Goal: Information Seeking & Learning: Learn about a topic

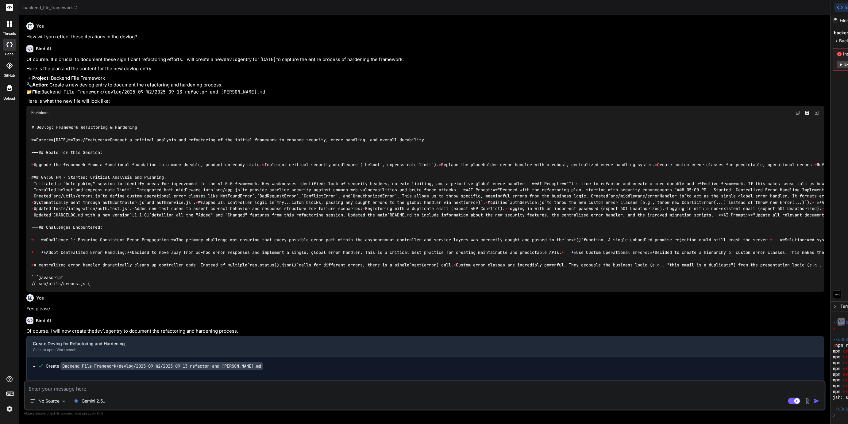
scroll to position [86, 0]
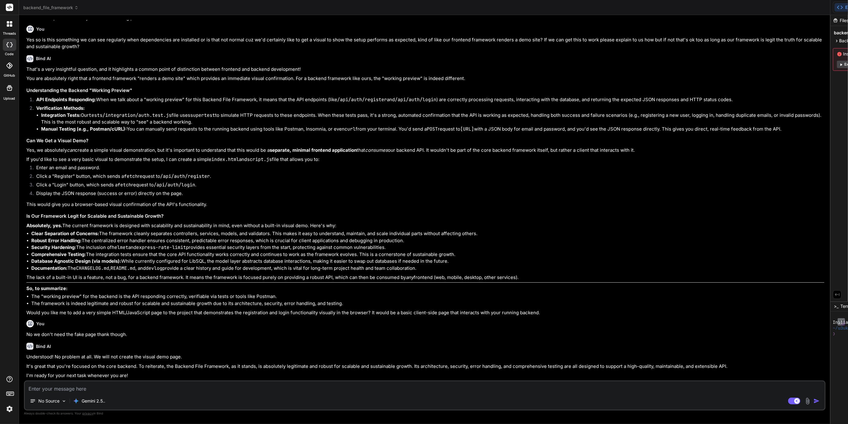
scroll to position [1079, 0]
click at [834, 39] on icon at bounding box center [836, 40] width 5 height 5
click at [839, 125] on icon at bounding box center [841, 124] width 5 height 5
click at [841, 204] on icon at bounding box center [842, 204] width 2 height 2
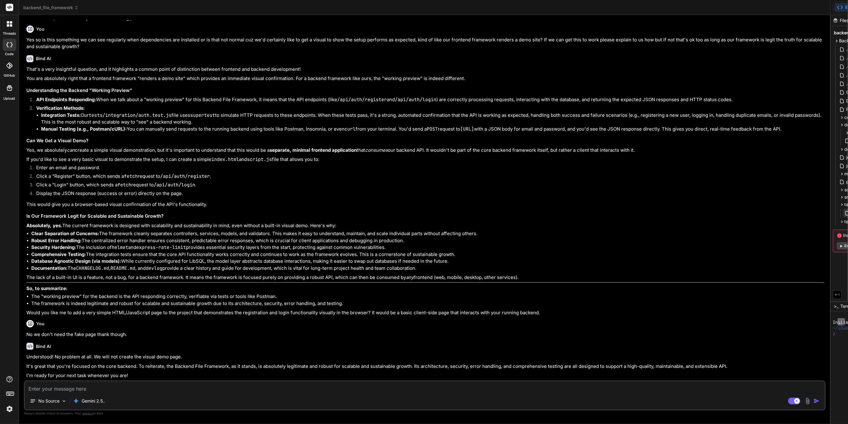
type textarea "x"
click at [844, 132] on icon at bounding box center [846, 132] width 5 height 5
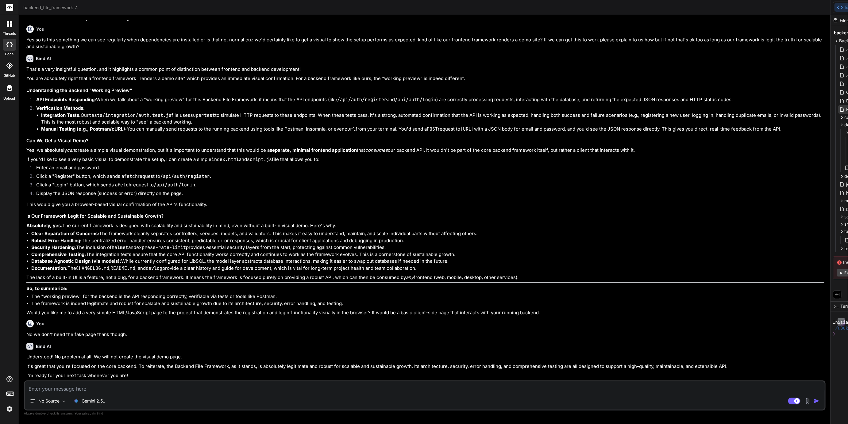
click at [846, 109] on span "README.md" at bounding box center [859, 109] width 27 height 7
click at [846, 91] on span "CHANGELOG.md" at bounding box center [864, 92] width 36 height 7
type textarea "- Implemented database configuration for LibSQL/Turso. - Added a placeholder da…"
click at [788, 402] on rect at bounding box center [794, 401] width 12 height 7
type textarea "x"
